Goal: Complete application form

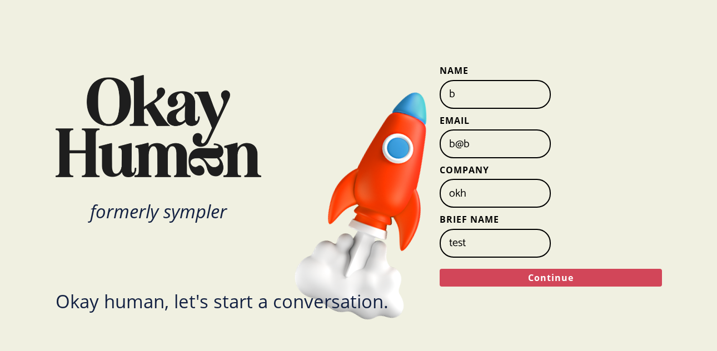
click at [558, 280] on button "Continue" at bounding box center [551, 278] width 222 height 18
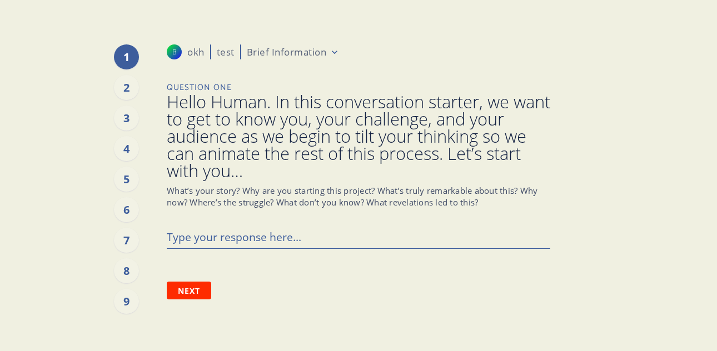
type textarea "x"
